Goal: Book appointment/travel/reservation

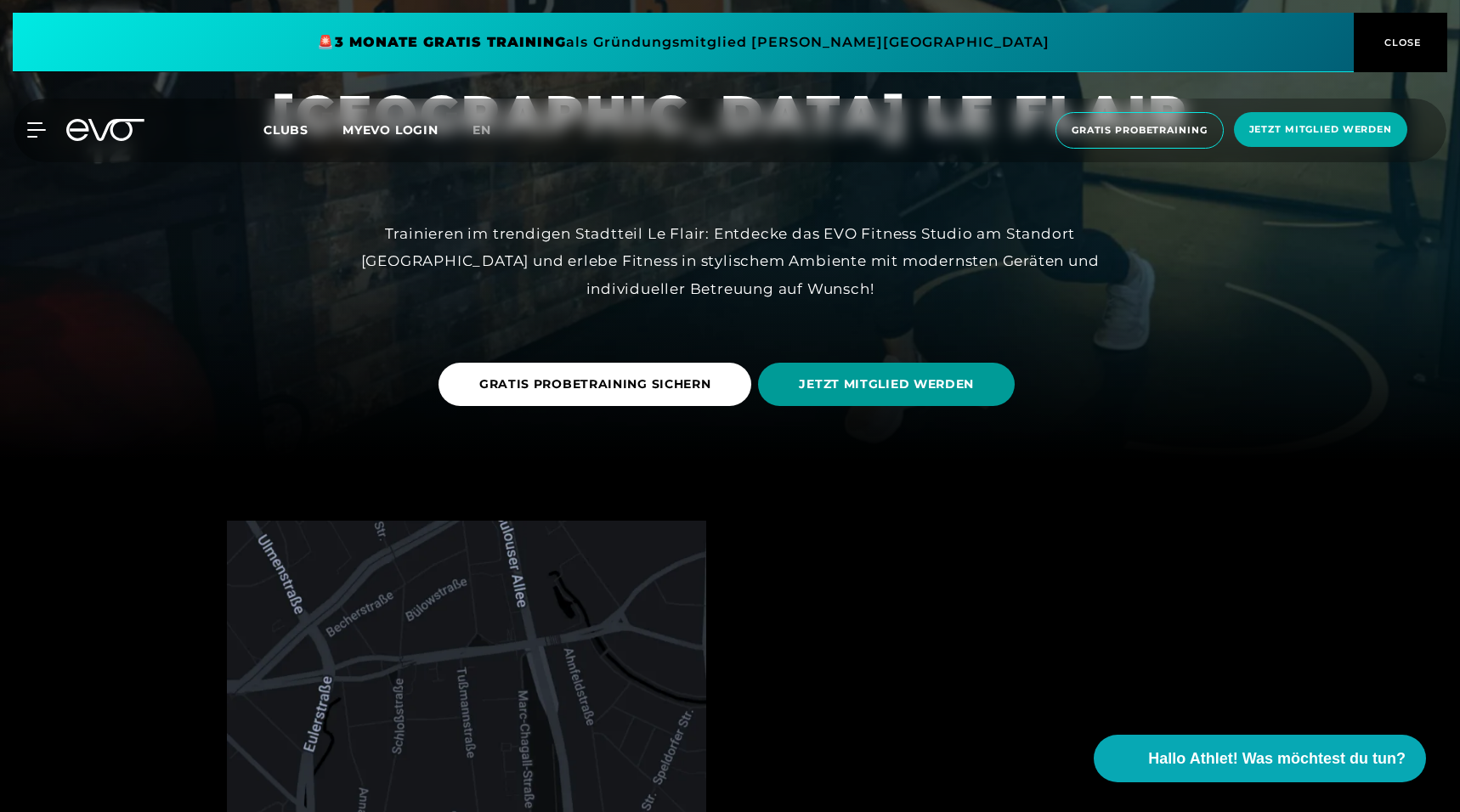
click at [792, 378] on span "JETZT MITGLIED WERDEN" at bounding box center [886, 385] width 256 height 44
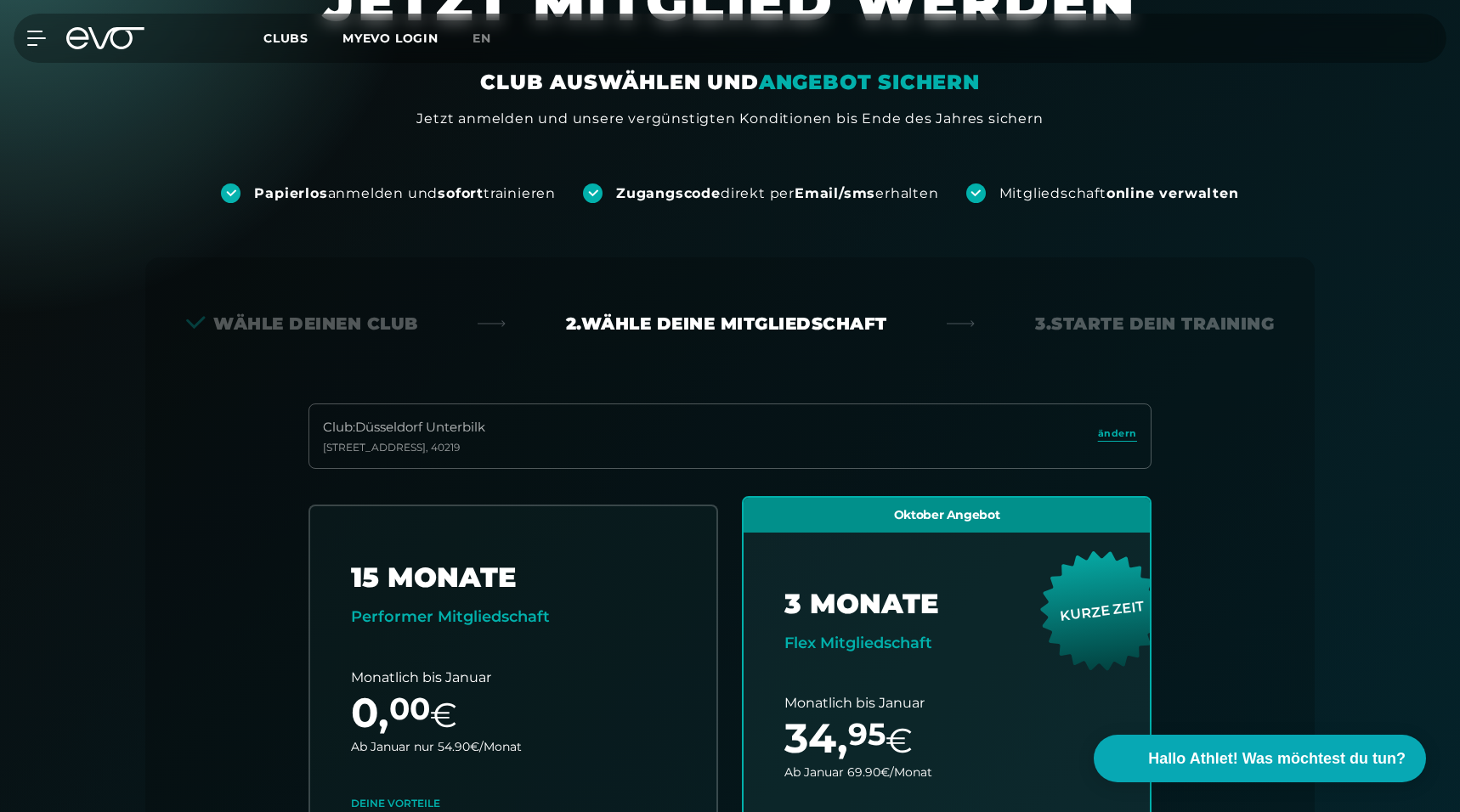
scroll to position [376, 0]
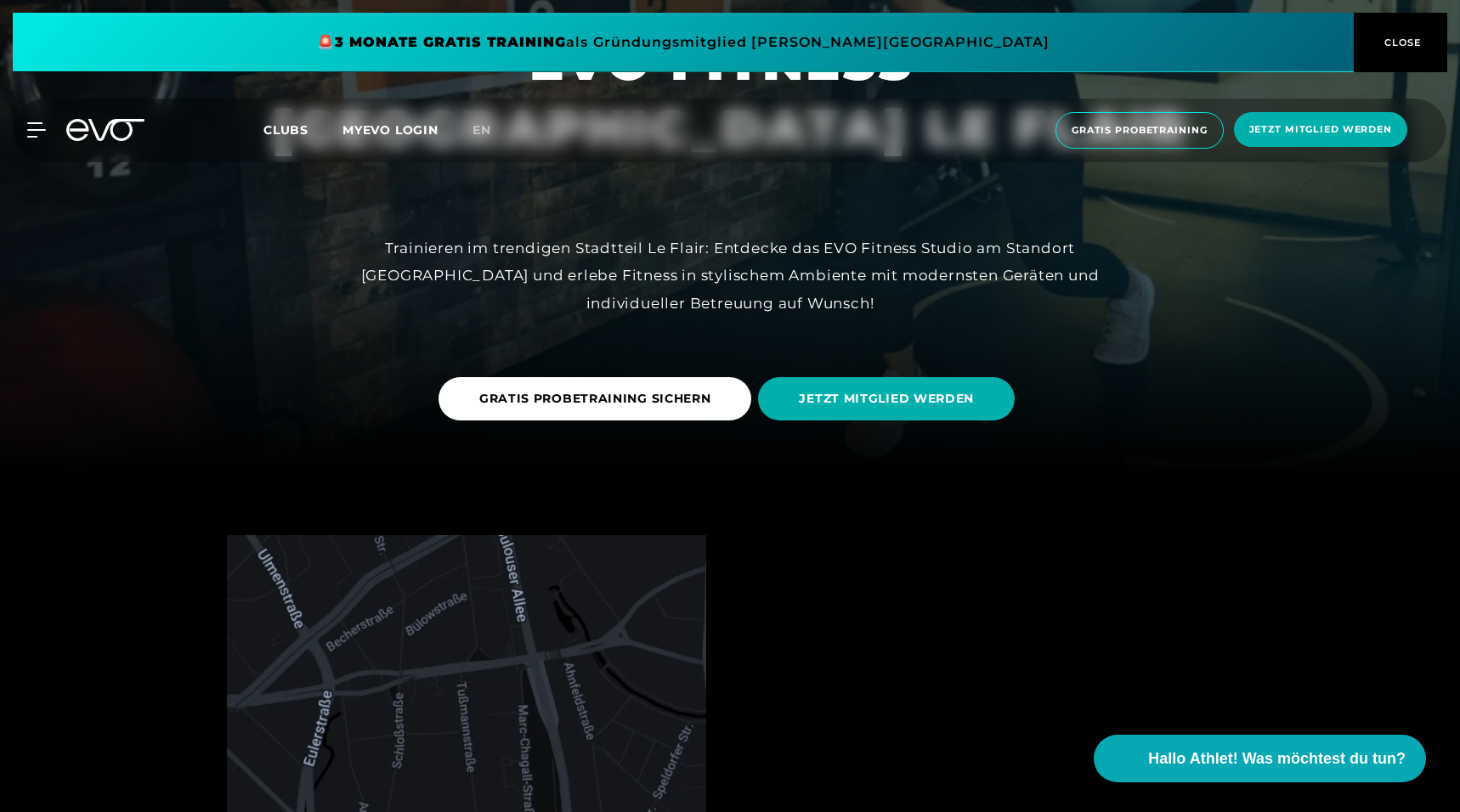
scroll to position [435, 0]
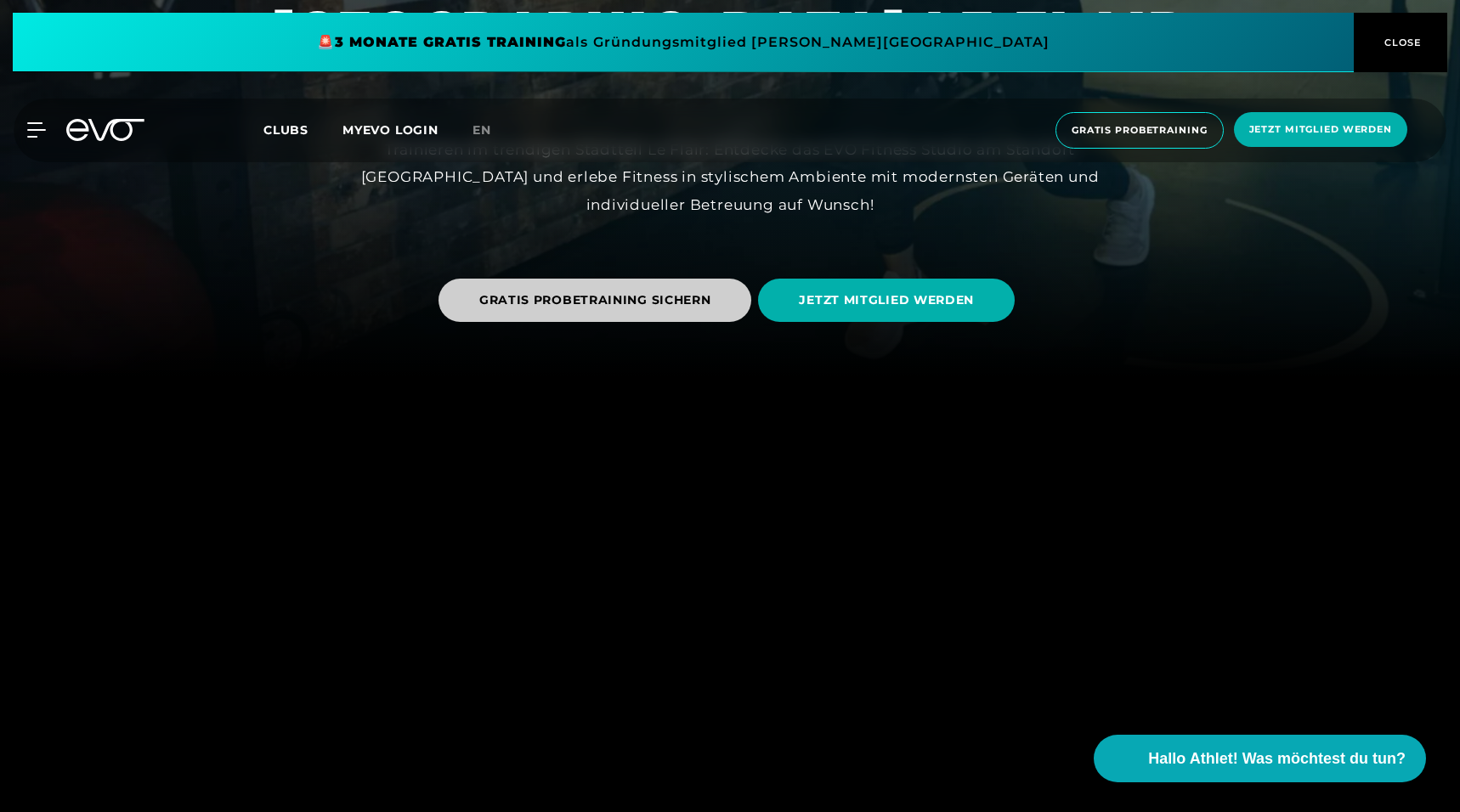
click at [582, 307] on span "GRATIS PROBETRAINING SICHERN" at bounding box center [595, 300] width 232 height 17
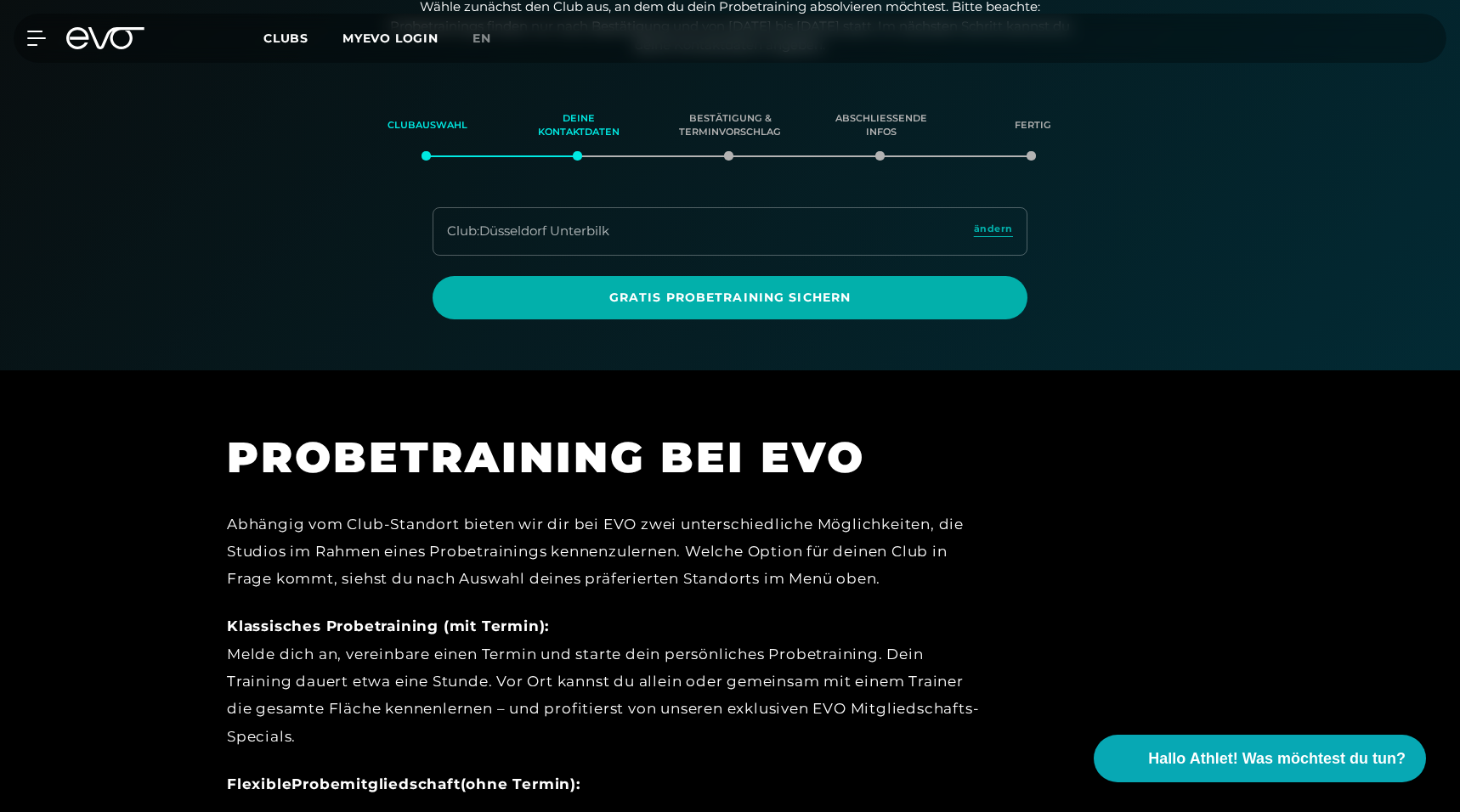
scroll to position [229, 0]
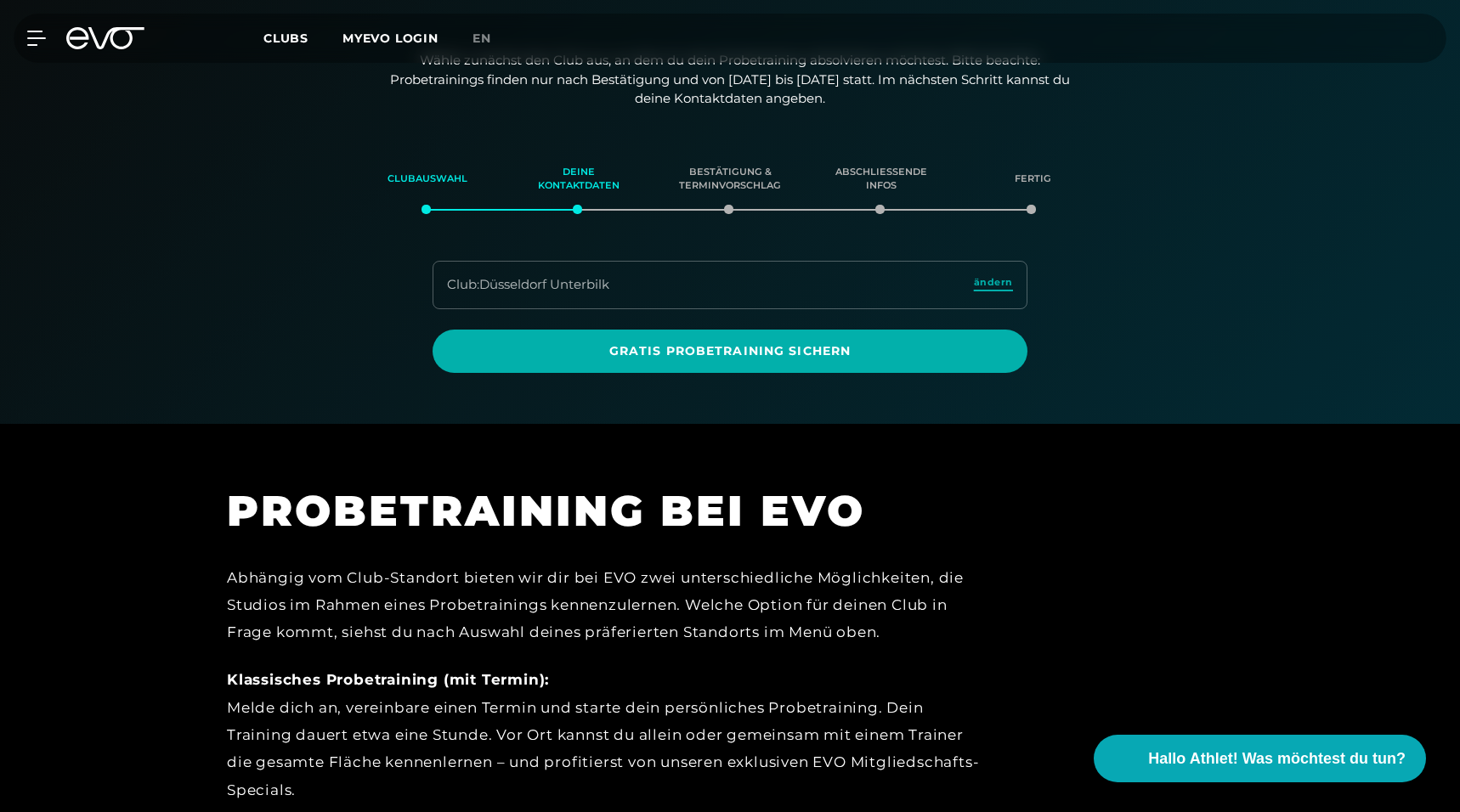
click at [980, 282] on span "ändern" at bounding box center [993, 283] width 39 height 15
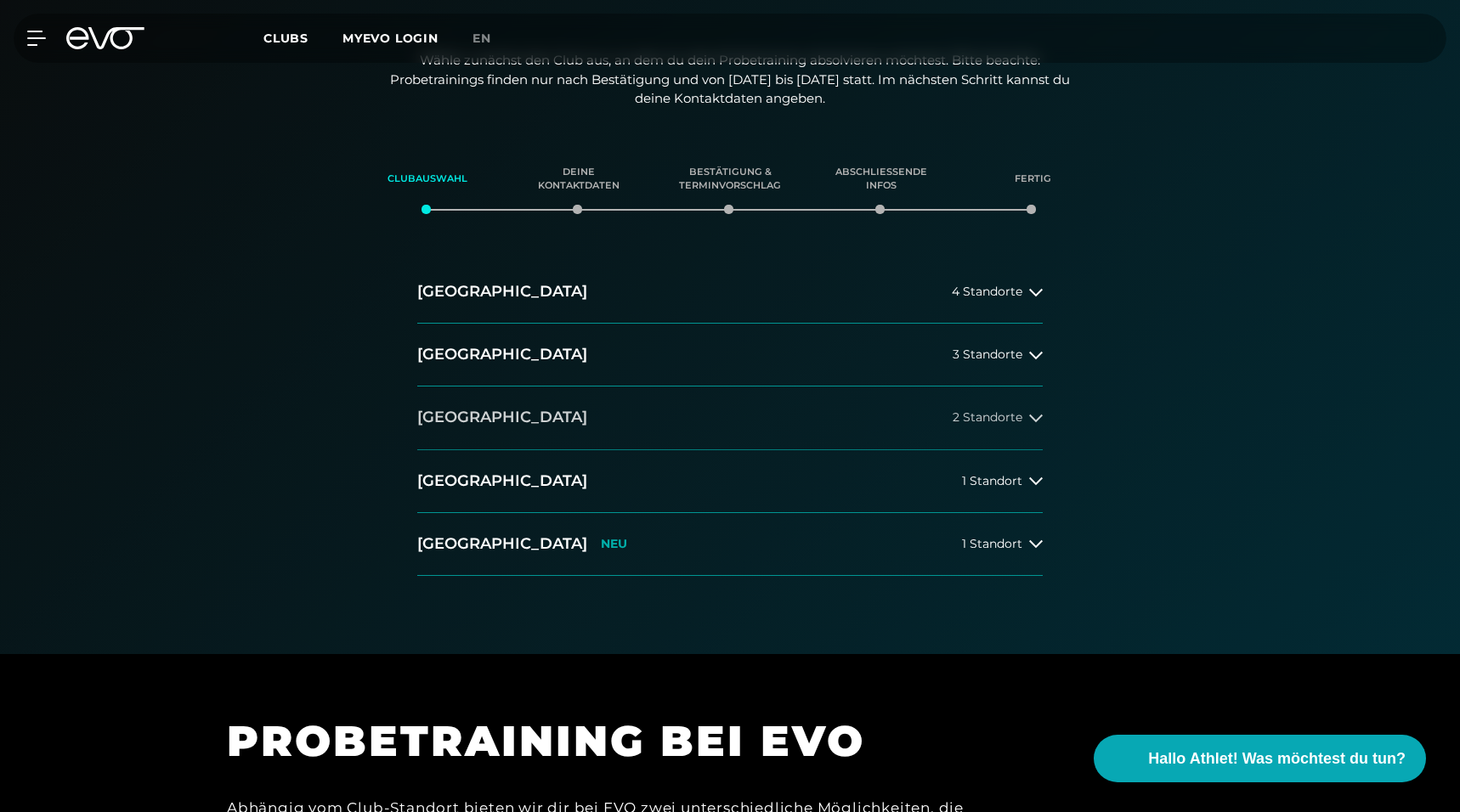
click at [538, 398] on button "[GEOGRAPHIC_DATA] 2 Standorte" at bounding box center [729, 418] width 625 height 63
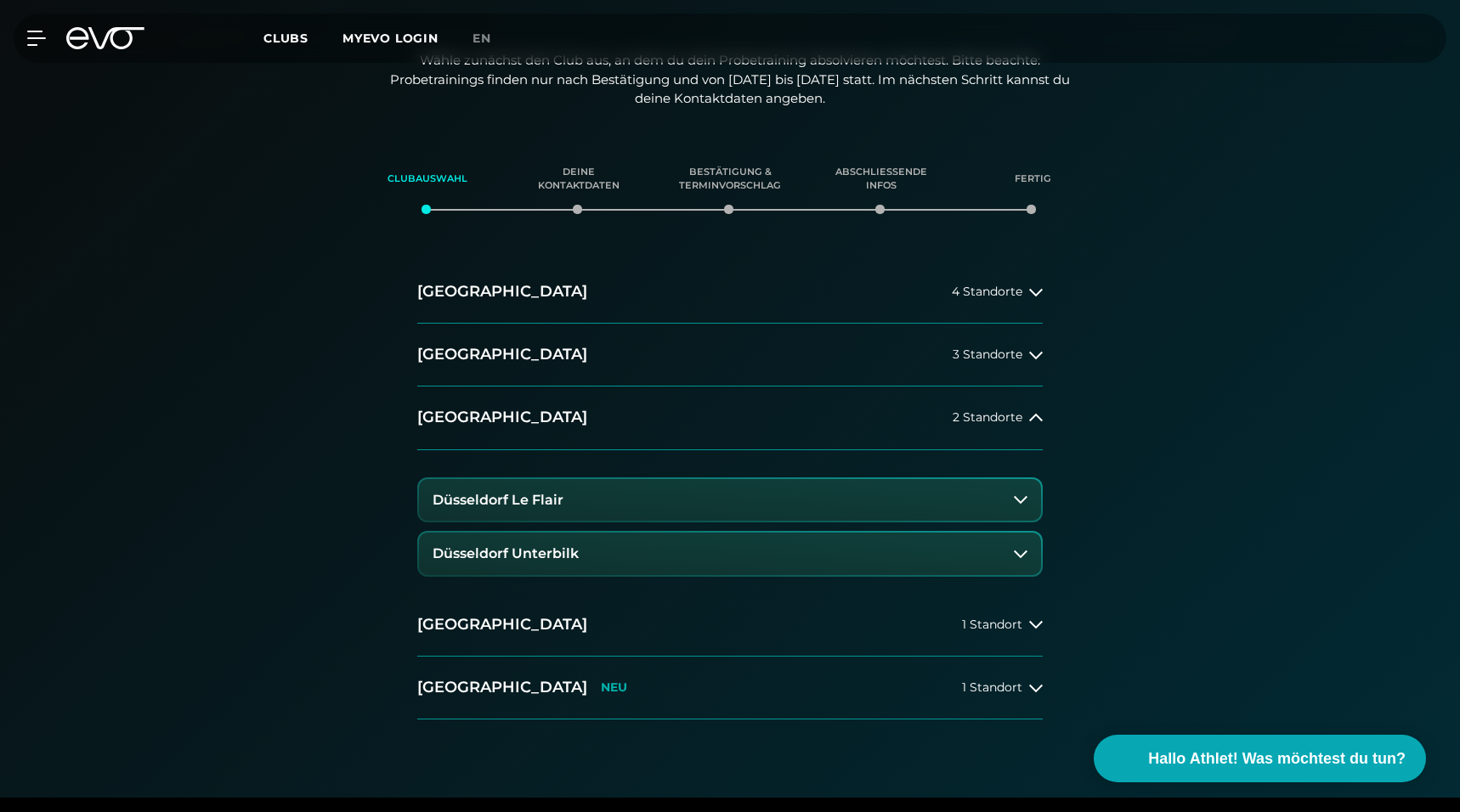
click at [500, 507] on button "Düsseldorf Le Flair" at bounding box center [729, 500] width 622 height 43
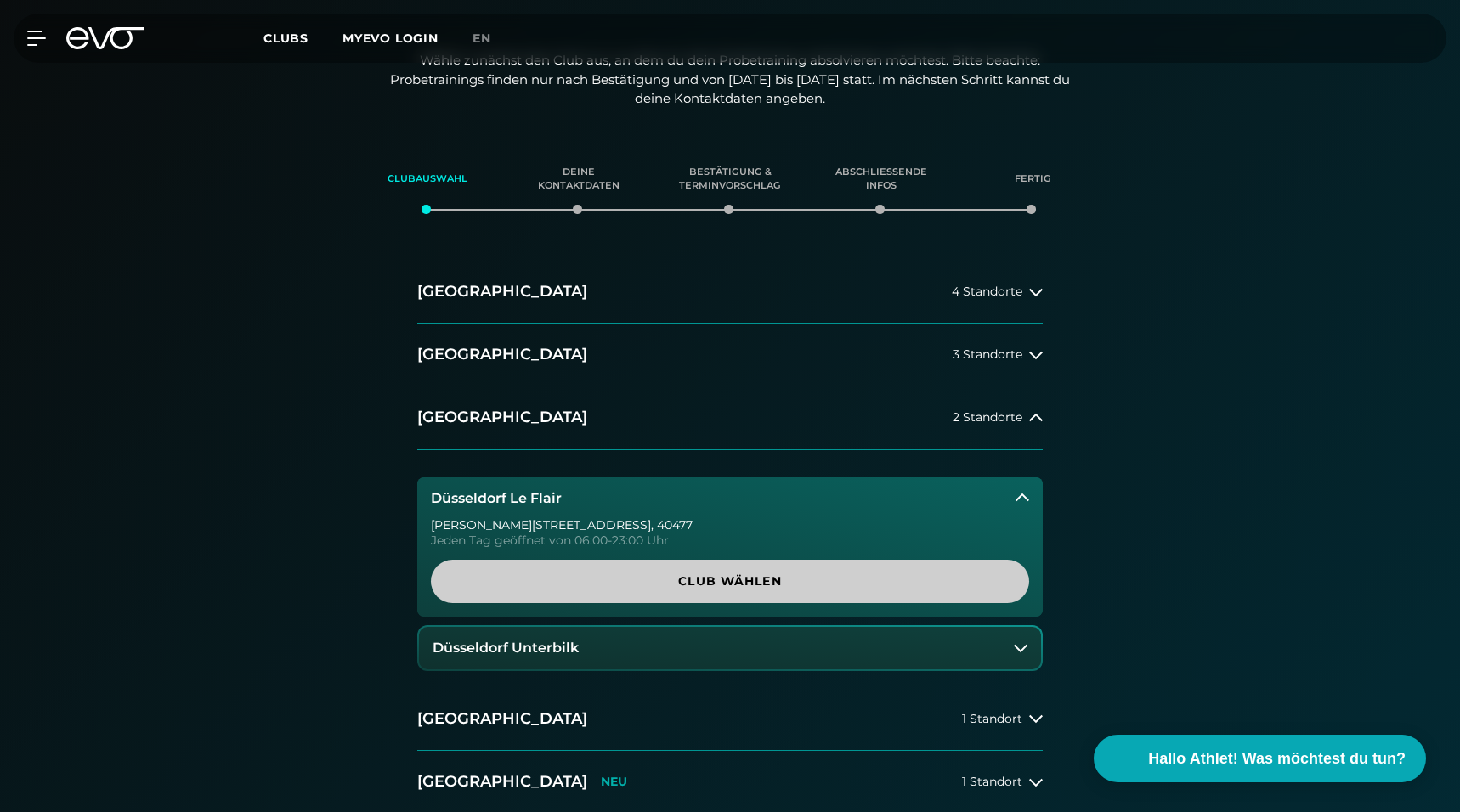
click at [623, 569] on span "Club wählen" at bounding box center [730, 582] width 598 height 44
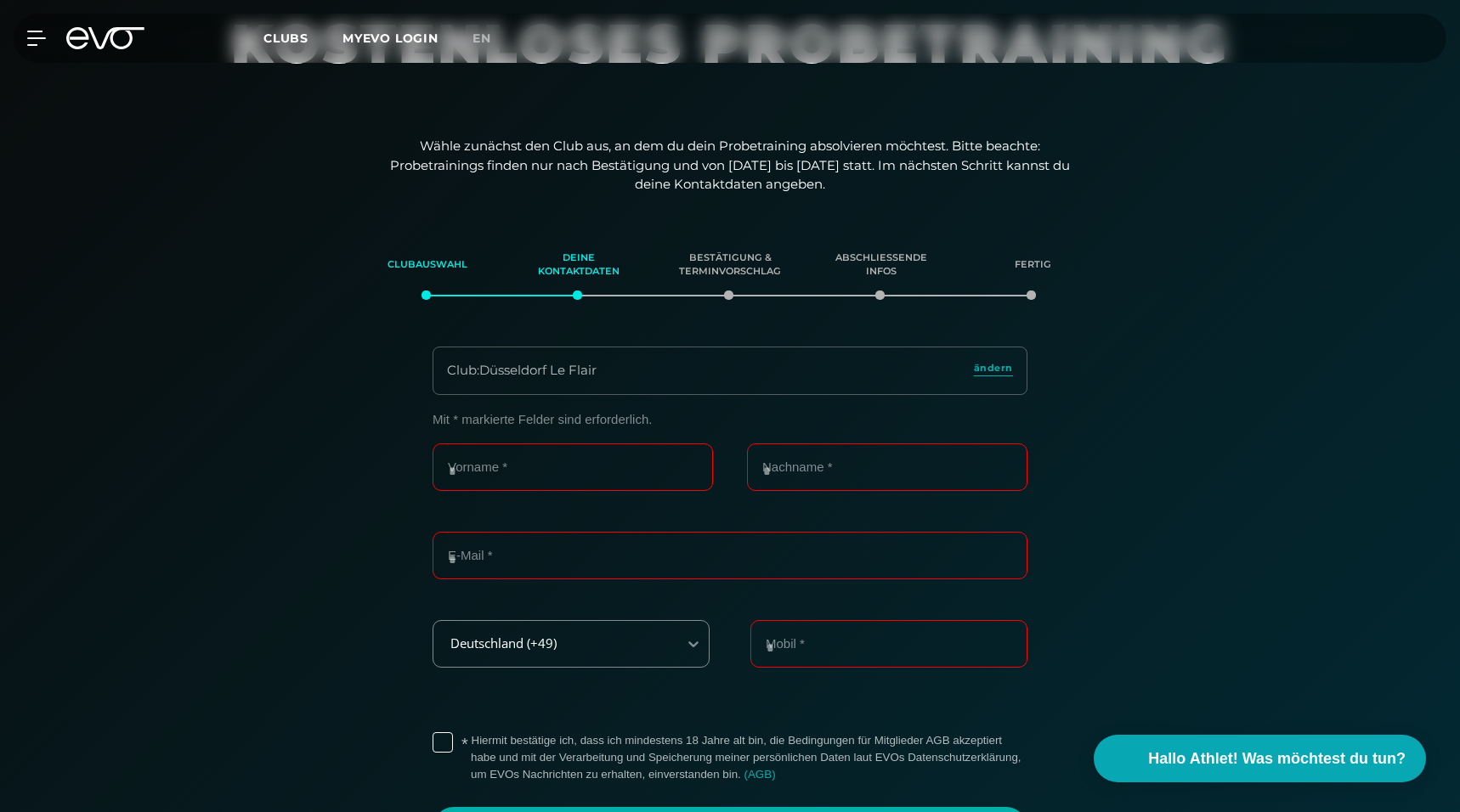
scroll to position [117, 0]
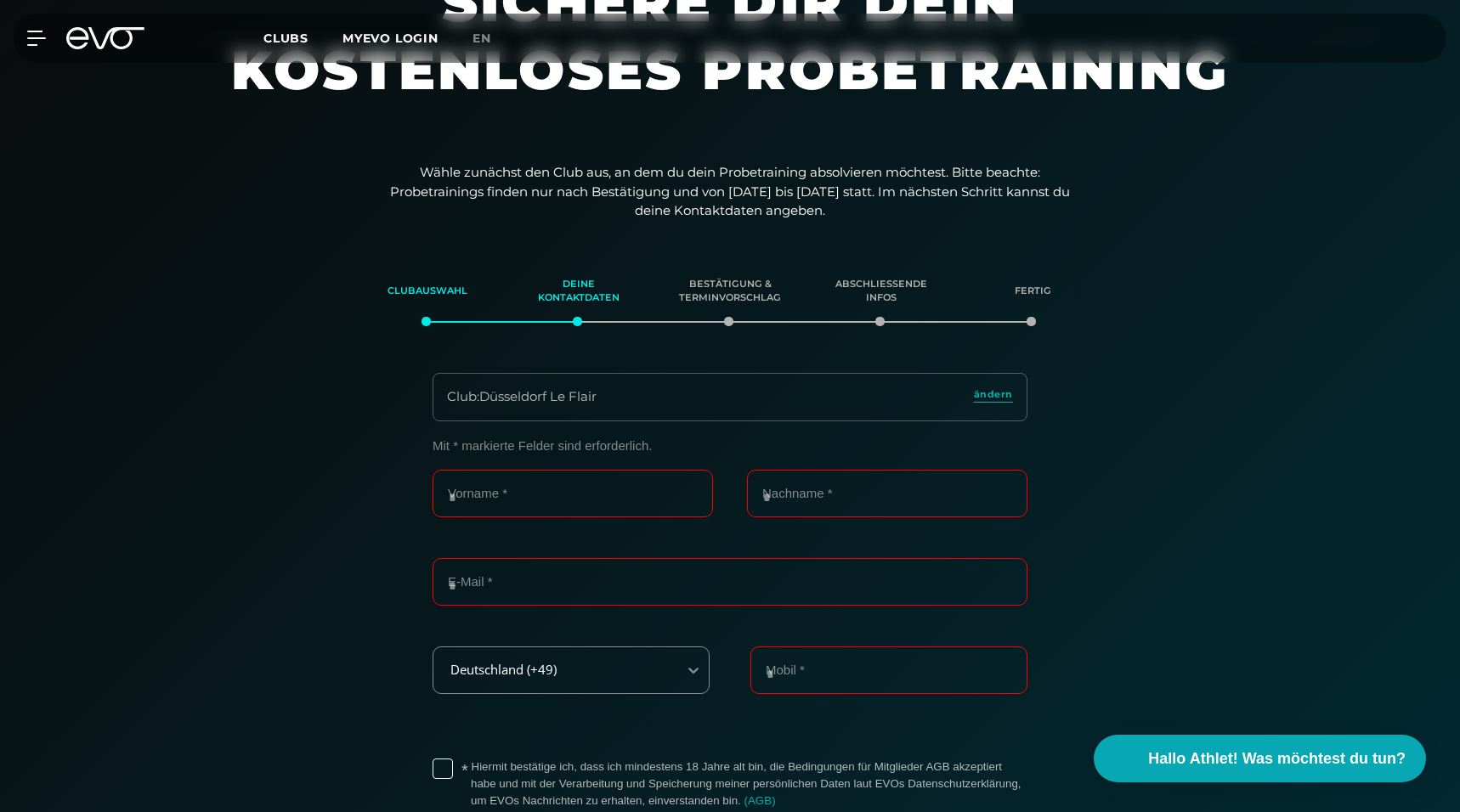
click at [828, 400] on div "Club : Düsseldorf Le Flair ändern" at bounding box center [730, 398] width 595 height 49
click at [993, 398] on span "ändern" at bounding box center [993, 394] width 39 height 15
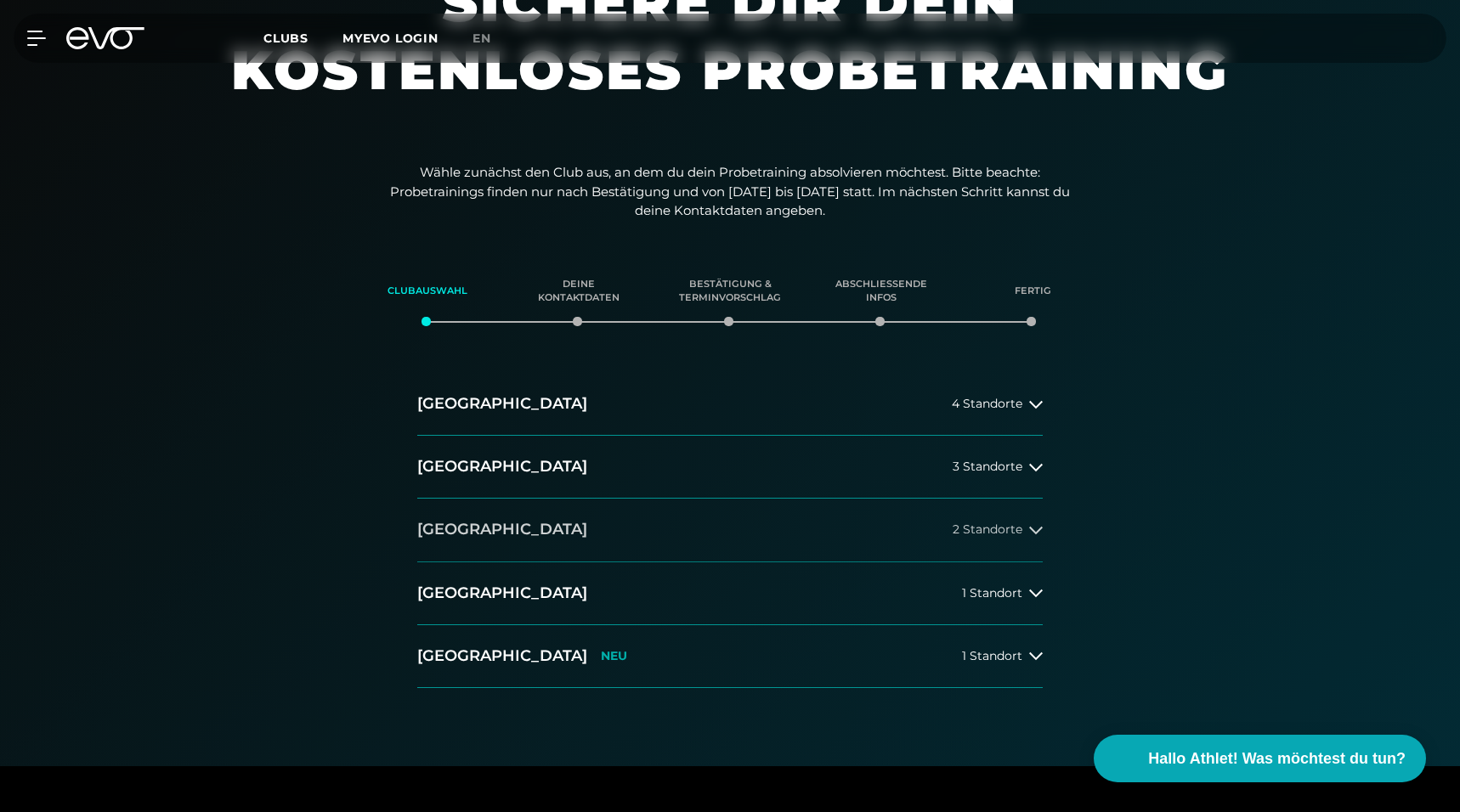
click at [640, 536] on button "[GEOGRAPHIC_DATA] 2 Standorte" at bounding box center [729, 530] width 625 height 63
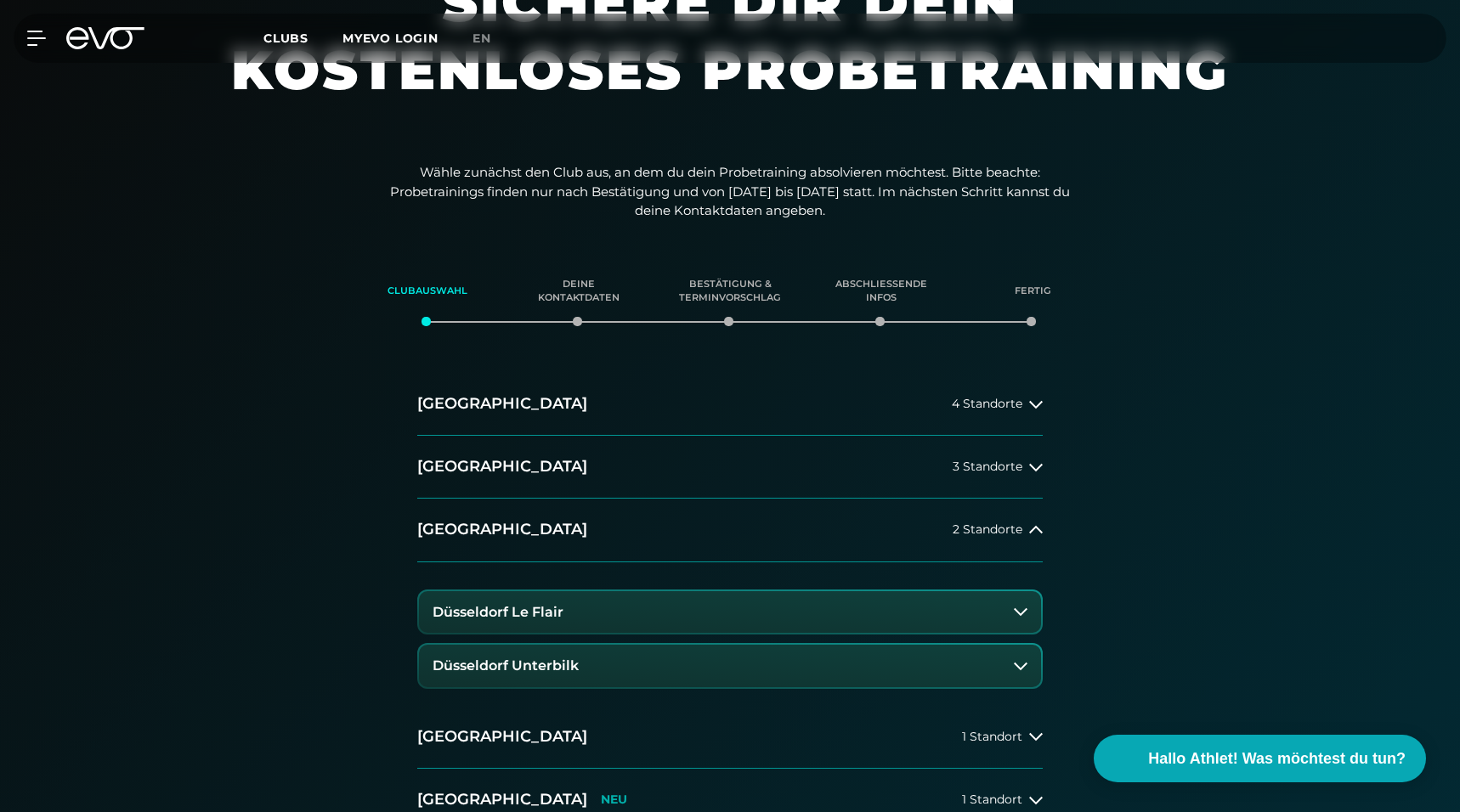
click at [552, 662] on h3 "Düsseldorf Unterbilk" at bounding box center [506, 666] width 147 height 16
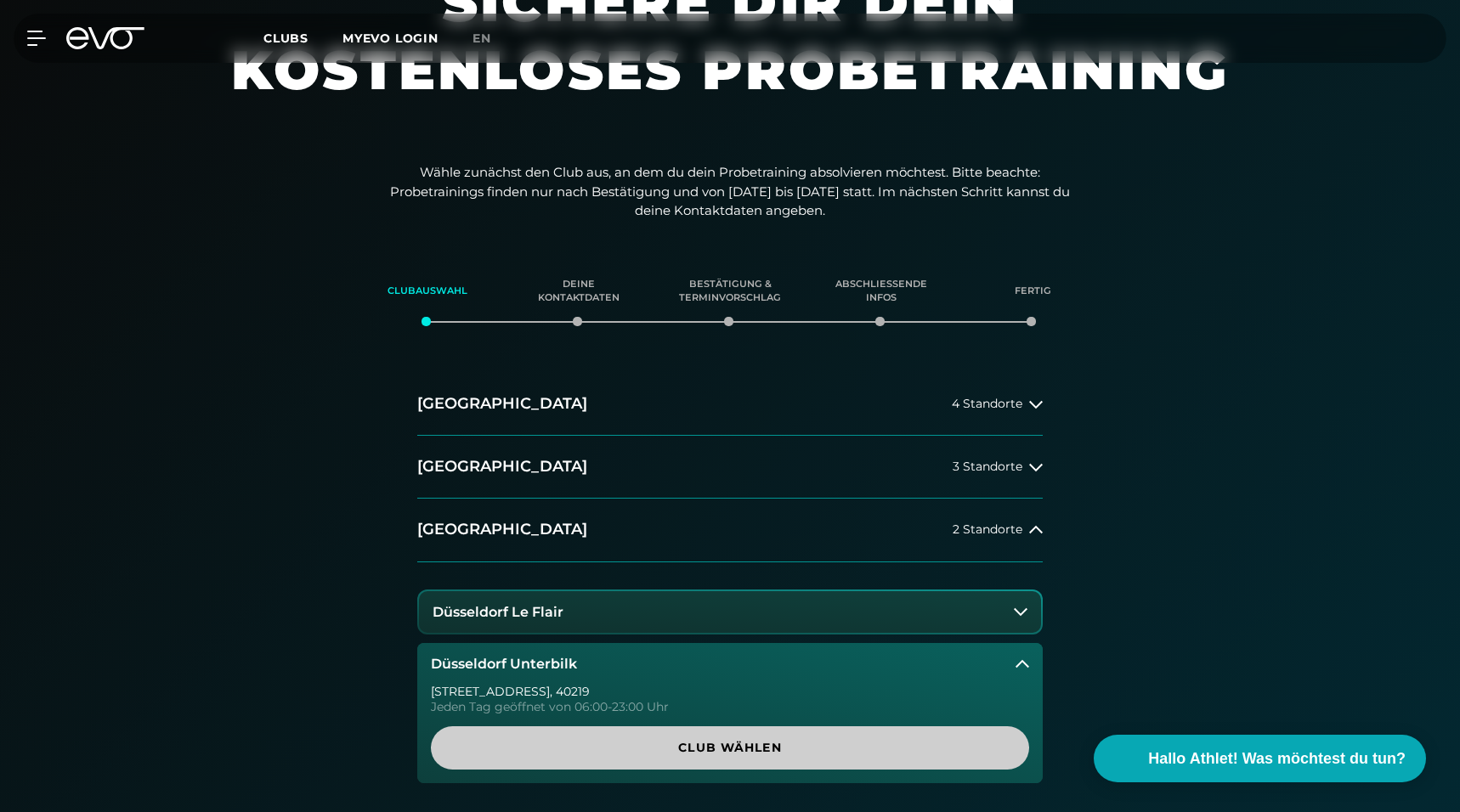
click at [672, 752] on span "Club wählen" at bounding box center [730, 748] width 516 height 17
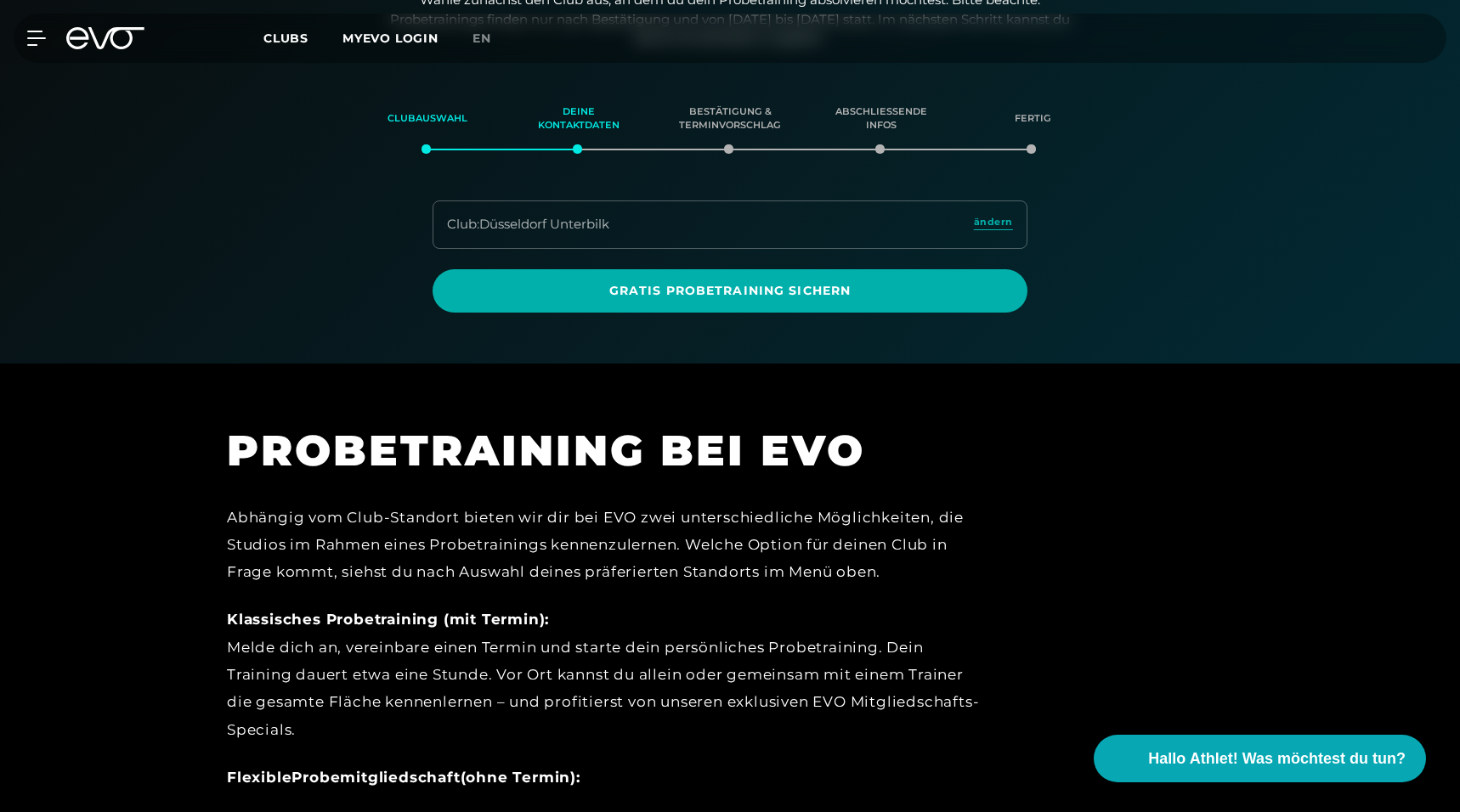
scroll to position [290, 0]
click at [708, 310] on div at bounding box center [730, 36] width 1460 height 653
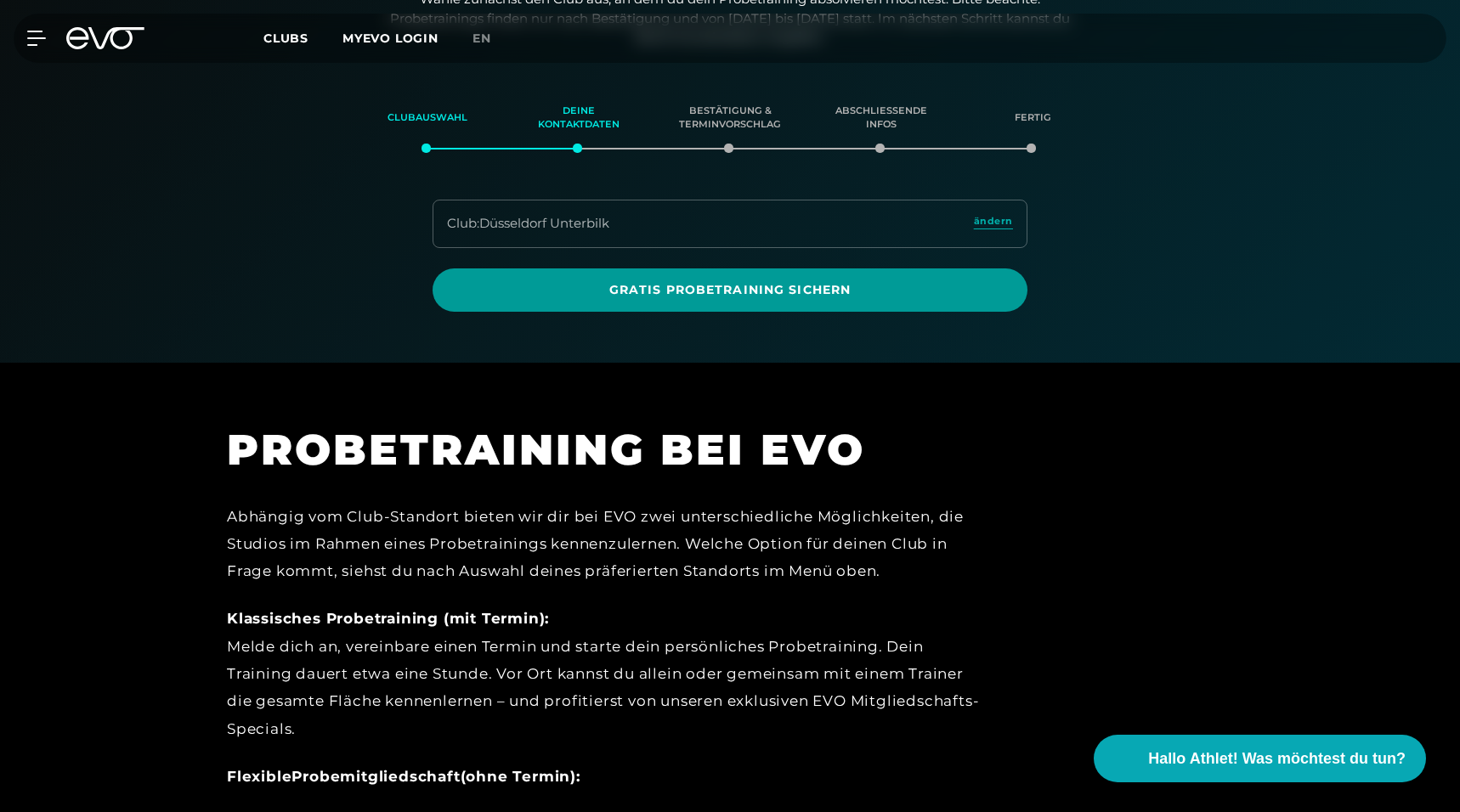
click at [711, 297] on span "Gratis Probetraining sichern" at bounding box center [730, 290] width 595 height 44
